Goal: Information Seeking & Learning: Learn about a topic

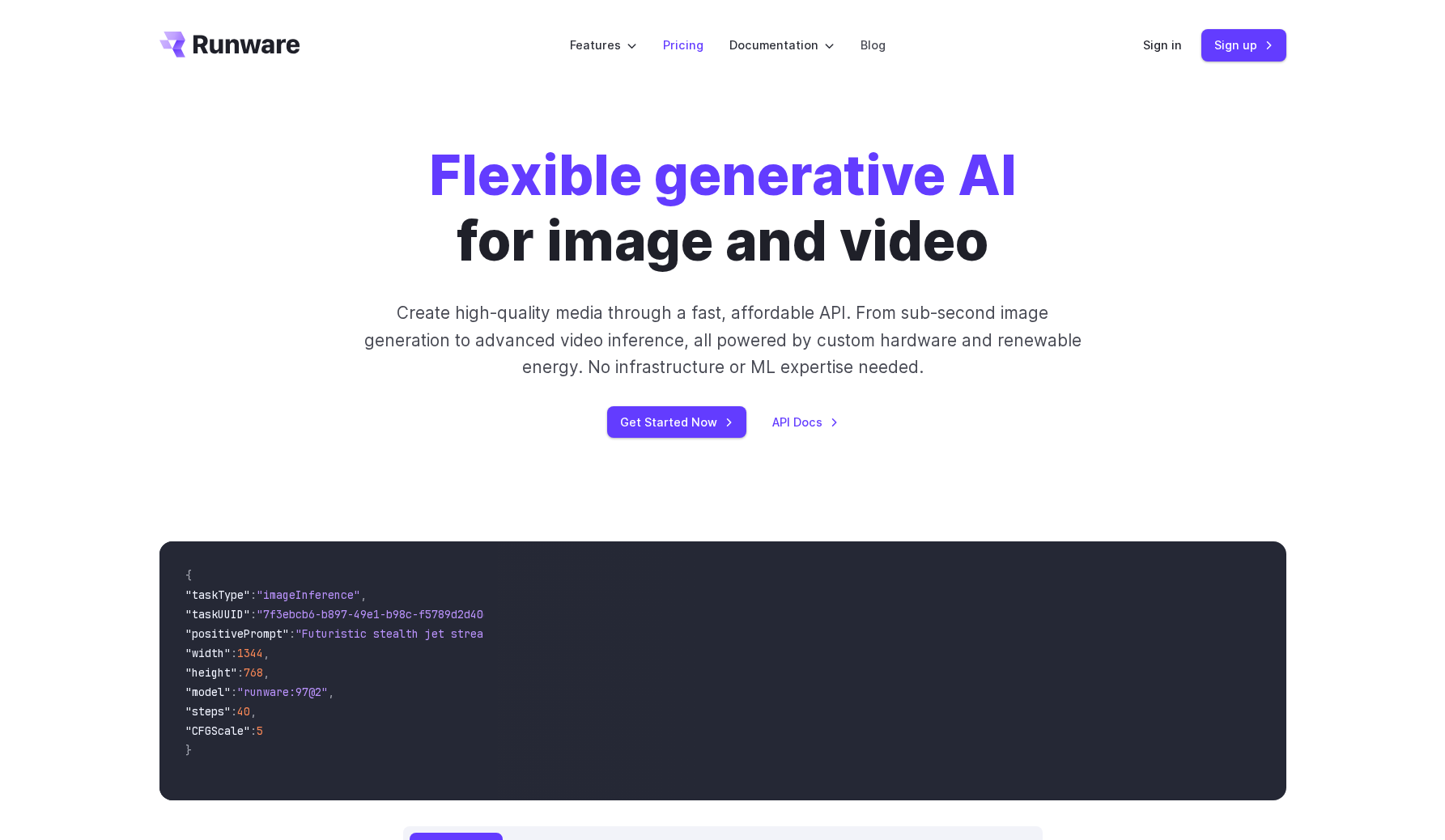
click at [693, 54] on link "Pricing" at bounding box center [683, 45] width 40 height 19
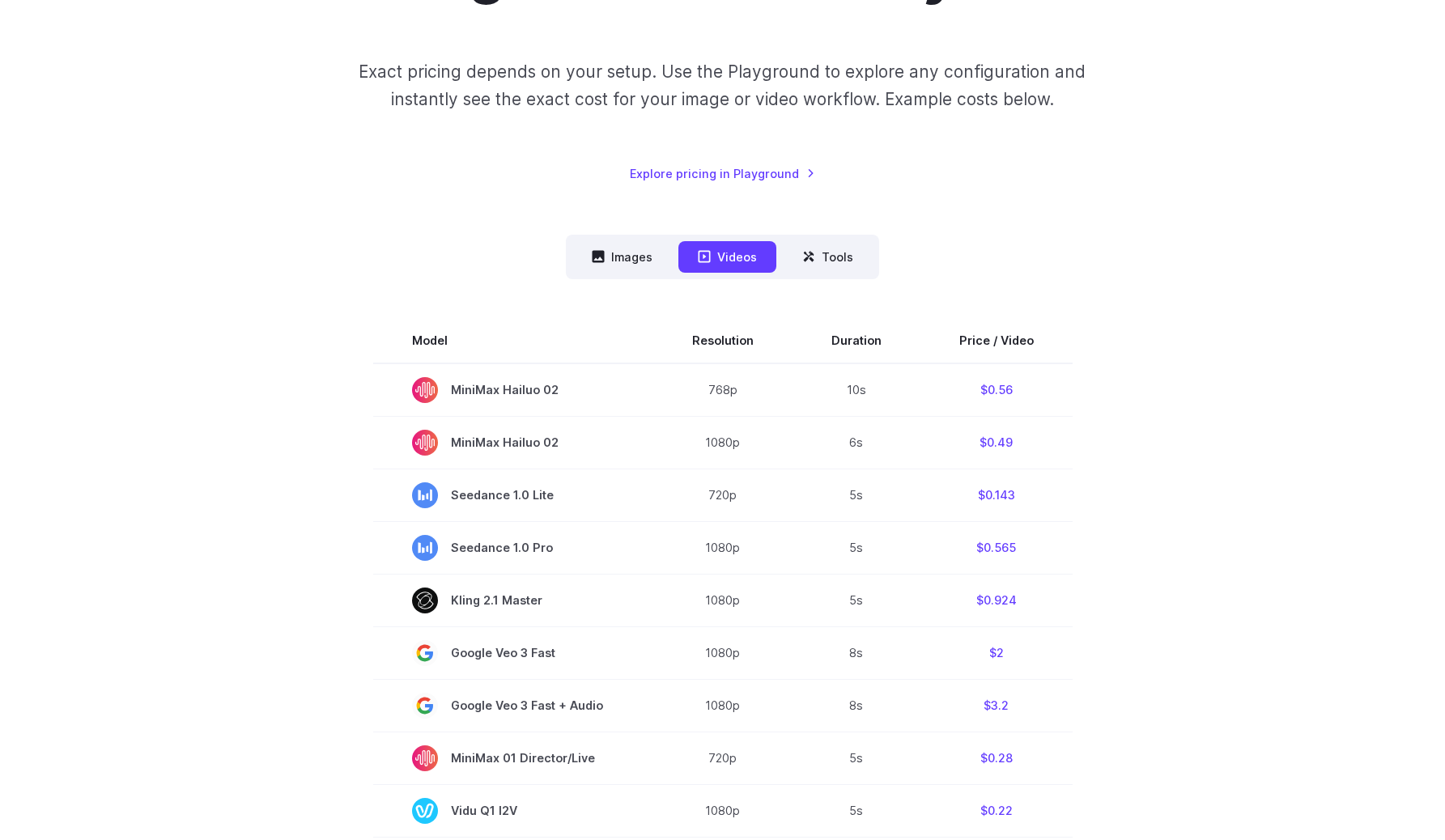
scroll to position [226, 0]
click at [635, 267] on button "Images" at bounding box center [622, 259] width 100 height 32
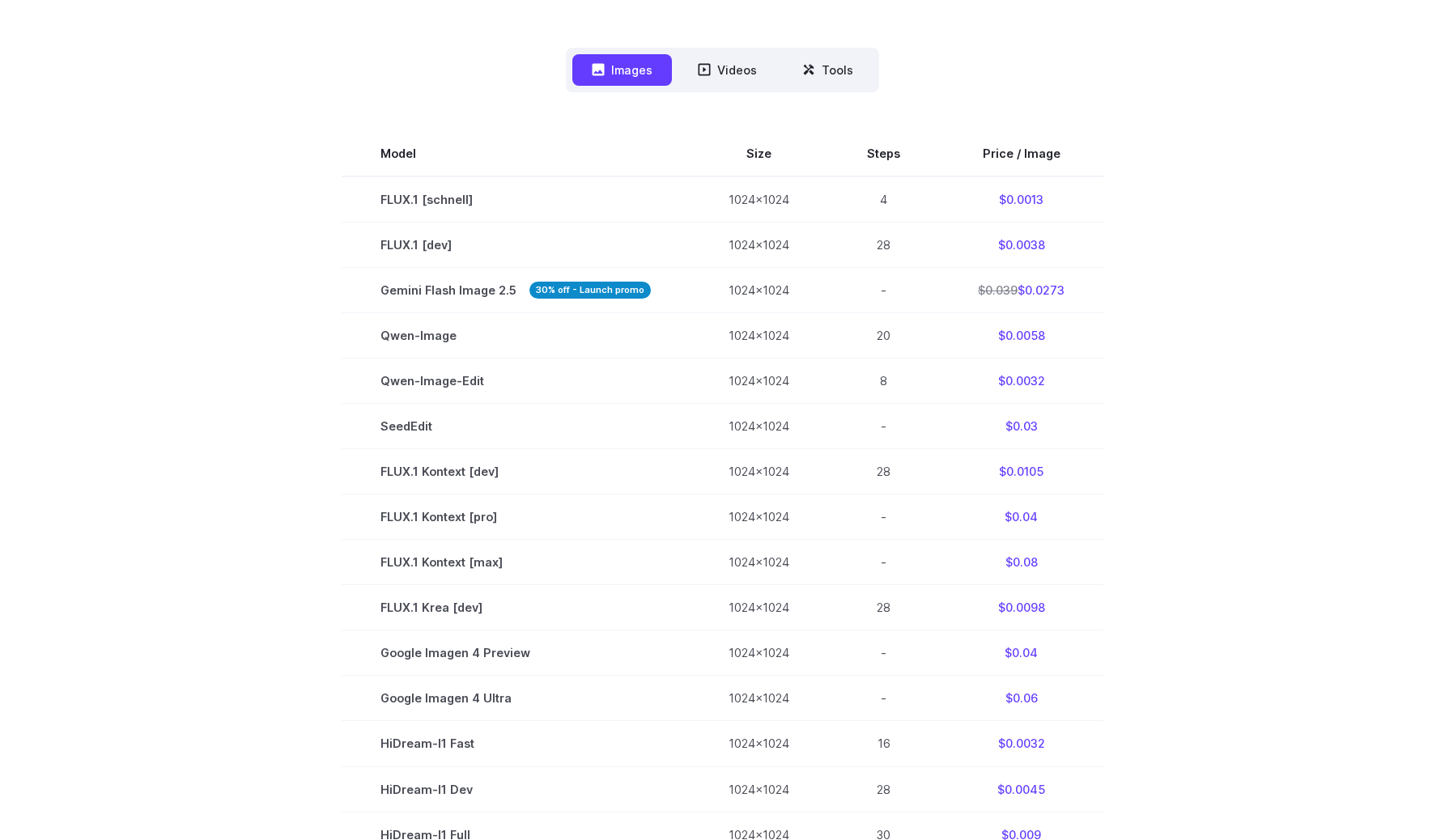
scroll to position [415, 0]
click at [825, 78] on button "Tools" at bounding box center [828, 70] width 90 height 32
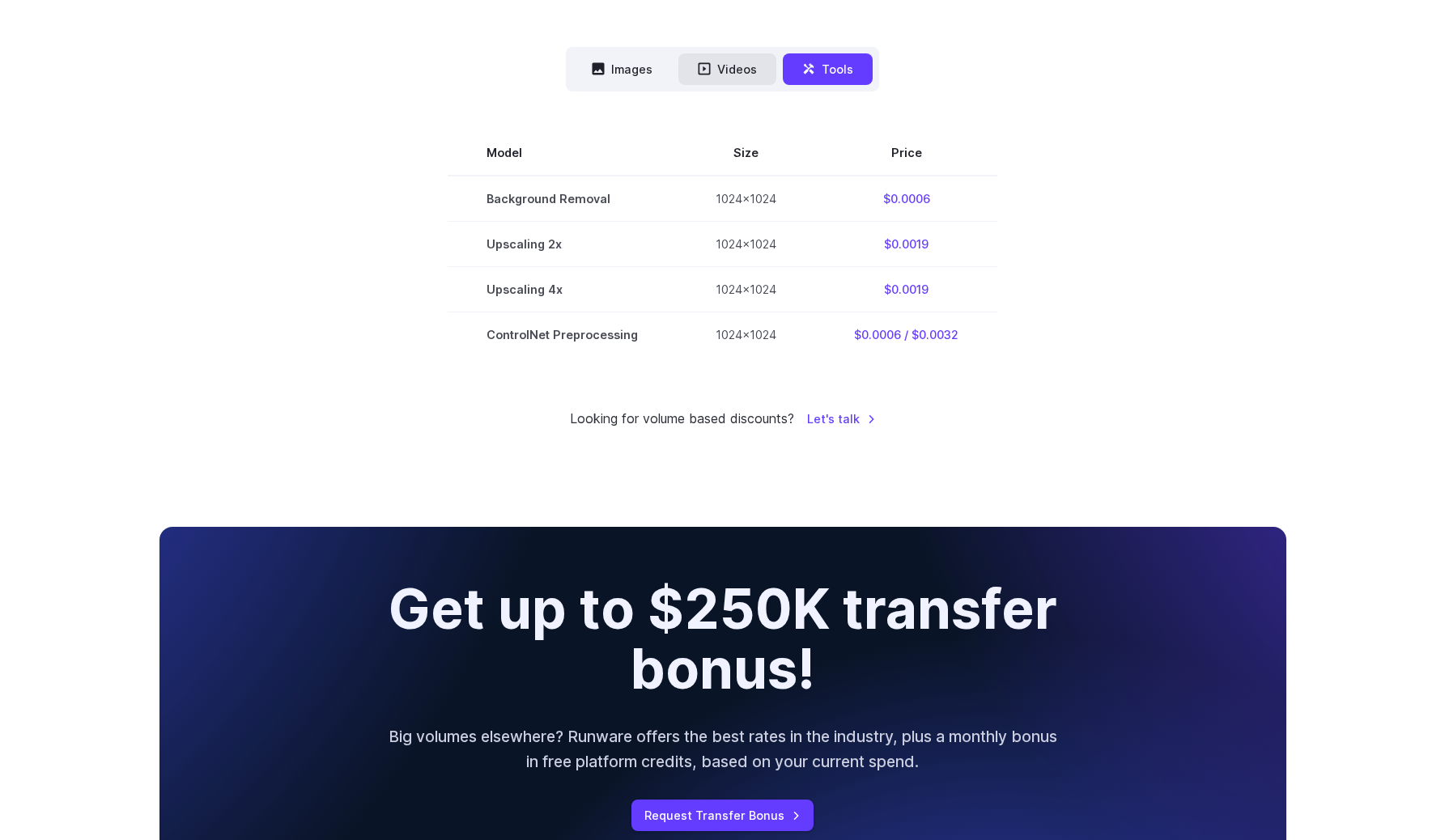
click at [763, 71] on button "Videos" at bounding box center [727, 70] width 98 height 32
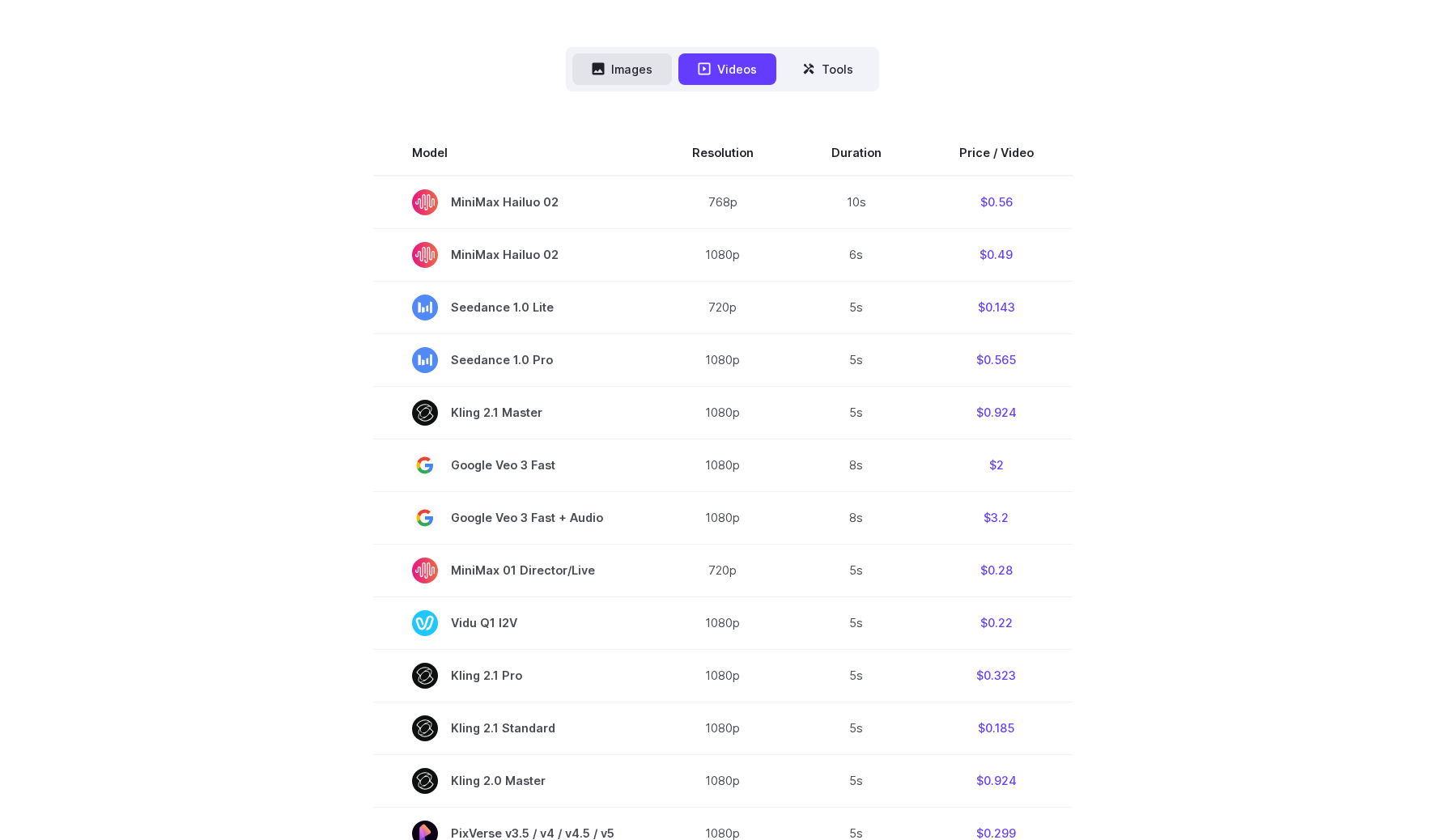
click at [639, 81] on button "Images" at bounding box center [622, 70] width 100 height 32
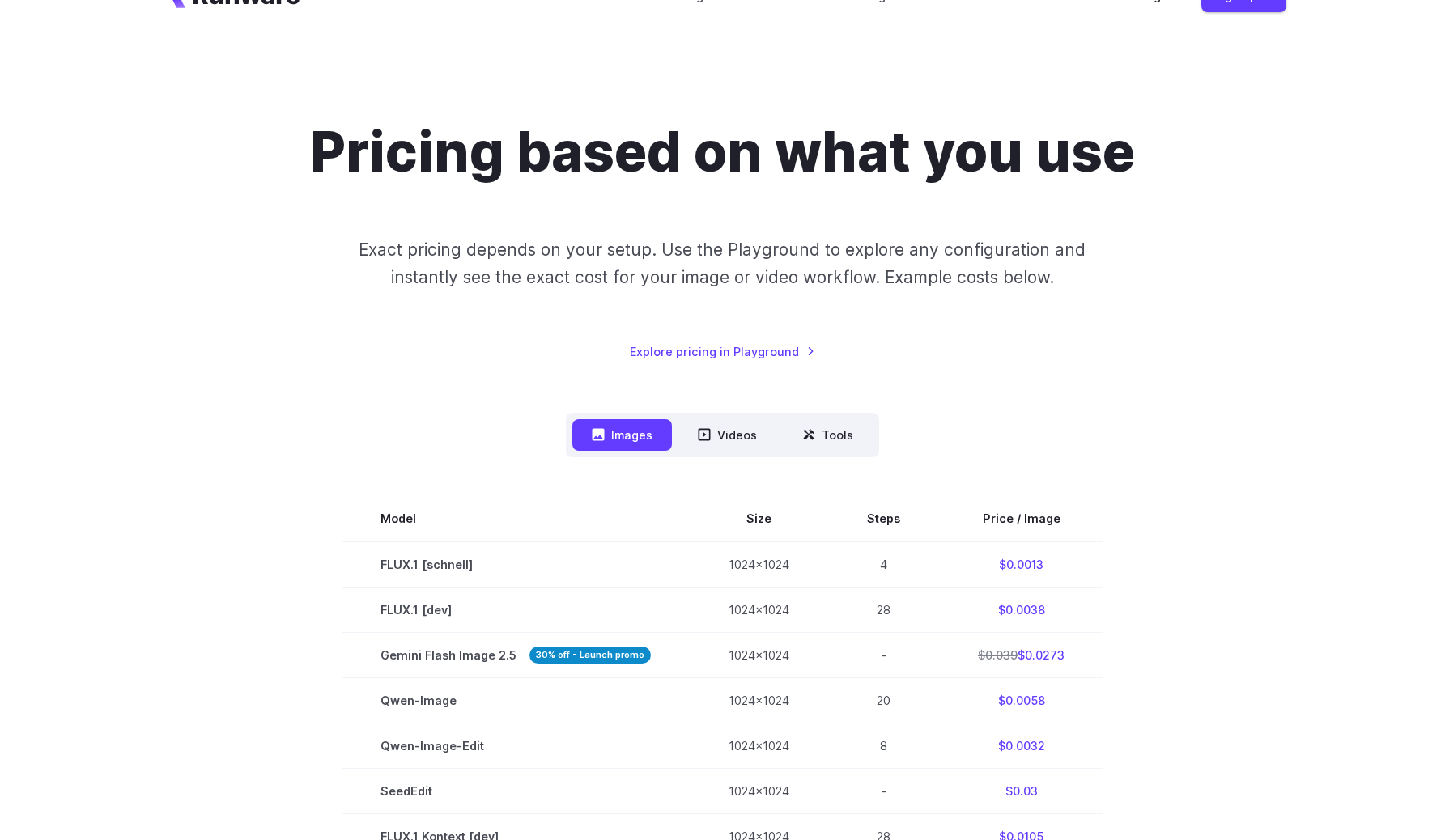
scroll to position [0, 0]
